Goal: Navigation & Orientation: Find specific page/section

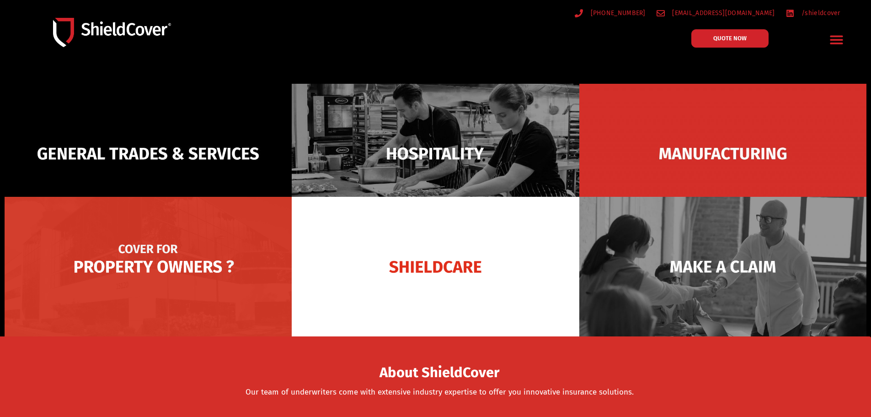
click at [176, 259] on img at bounding box center [148, 267] width 287 height 140
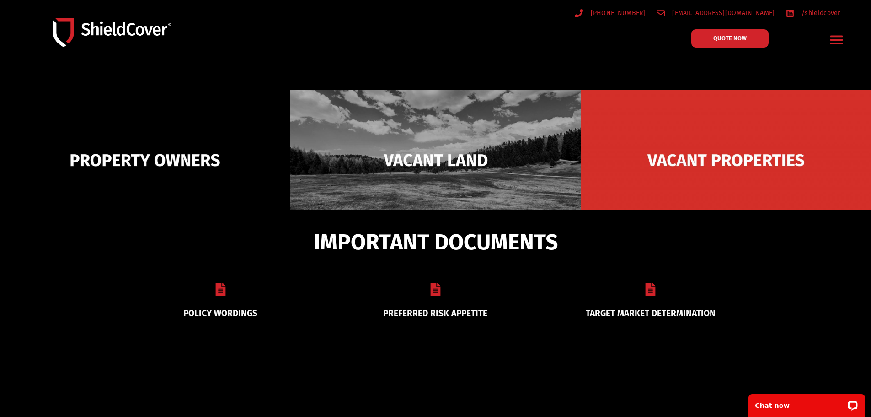
scroll to position [91, 0]
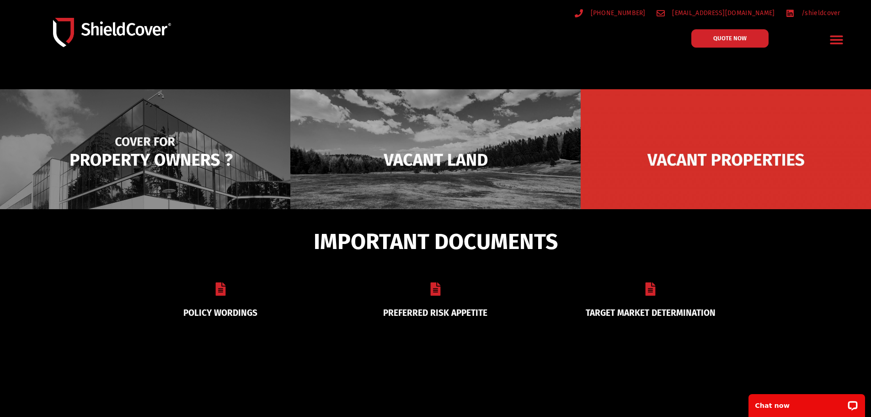
click at [184, 183] on img at bounding box center [145, 159] width 290 height 141
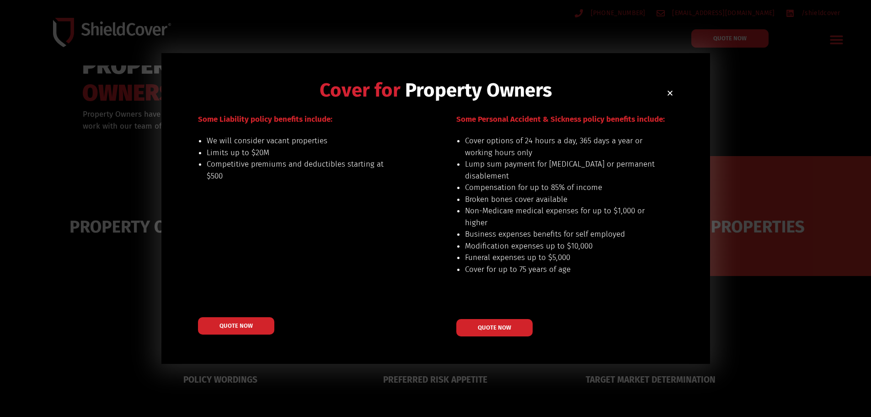
scroll to position [0, 0]
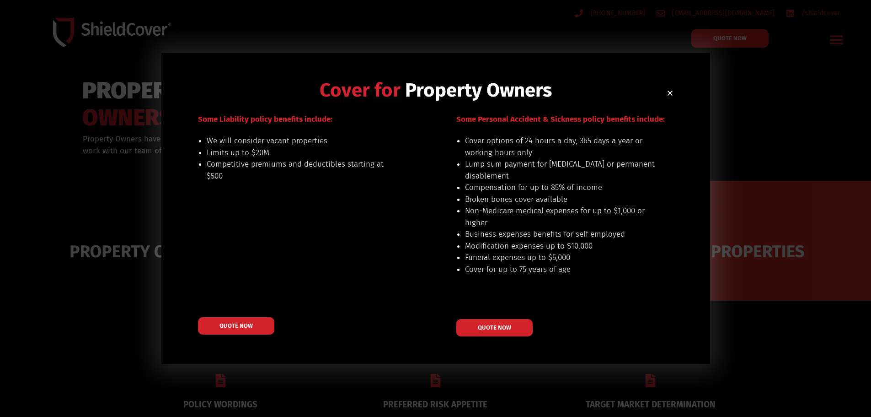
click at [669, 93] on use "Close" at bounding box center [670, 93] width 5 height 5
